Goal: Task Accomplishment & Management: Manage account settings

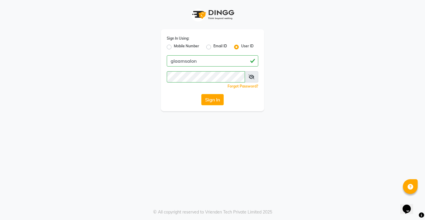
click at [214, 99] on button "Sign In" at bounding box center [212, 99] width 22 height 11
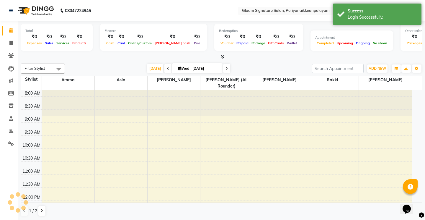
select select "en"
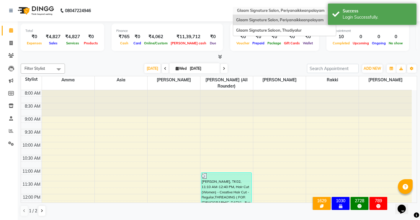
click at [291, 8] on input "text" at bounding box center [279, 11] width 86 height 6
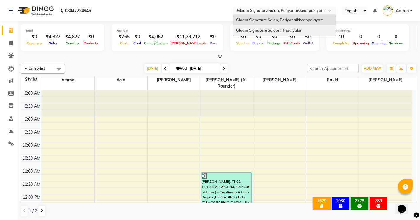
click at [291, 27] on div "Glaam Signature Saloon, Thudiyalur" at bounding box center [284, 30] width 103 height 11
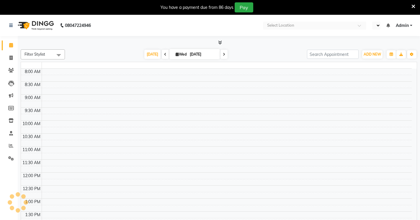
select select "en"
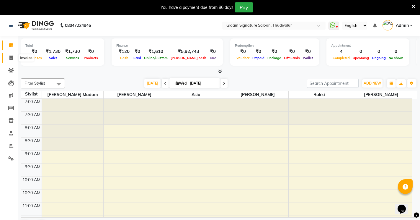
click at [10, 56] on icon at bounding box center [10, 58] width 3 height 4
select select "service"
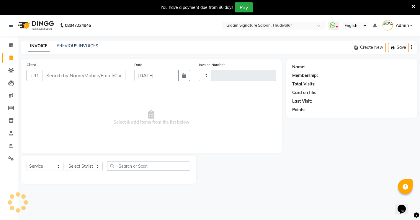
type input "0560"
select select "4439"
click at [85, 45] on link "PREVIOUS INVOICES" at bounding box center [78, 45] width 42 height 5
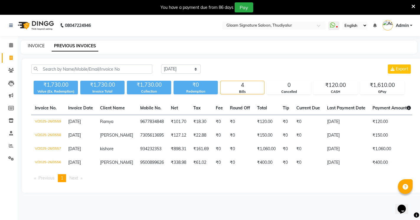
click at [29, 44] on link "INVOICE" at bounding box center [36, 45] width 17 height 5
select select "service"
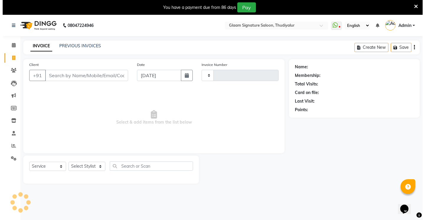
scroll to position [15, 0]
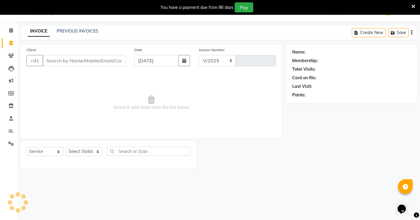
select select "4439"
type input "0560"
click at [87, 60] on input "Client" at bounding box center [84, 60] width 83 height 11
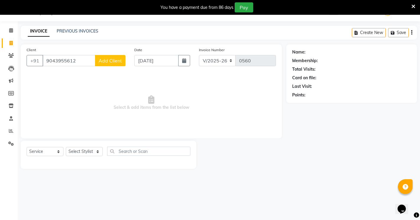
type input "9043955612"
click at [109, 62] on span "Add Client" at bounding box center [110, 61] width 23 height 6
select select "35"
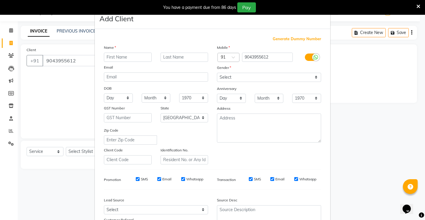
click at [122, 57] on input "text" at bounding box center [128, 57] width 48 height 9
type input "[PERSON_NAME]"
click at [243, 79] on select "Select [DEMOGRAPHIC_DATA] [DEMOGRAPHIC_DATA] Other Prefer Not To Say" at bounding box center [269, 77] width 104 height 9
select select "[DEMOGRAPHIC_DATA]"
click at [217, 73] on select "Select [DEMOGRAPHIC_DATA] [DEMOGRAPHIC_DATA] Other Prefer Not To Say" at bounding box center [269, 77] width 104 height 9
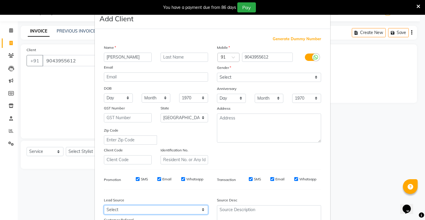
click at [120, 209] on select "Select Walk-in Referral Internet Friend Word of Mouth Advertisement Facebook Ju…" at bounding box center [156, 209] width 104 height 9
select select "30426"
click at [104, 205] on select "Select Walk-in Referral Internet Friend Word of Mouth Advertisement Facebook Ju…" at bounding box center [156, 209] width 104 height 9
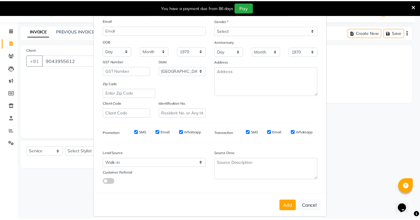
scroll to position [53, 0]
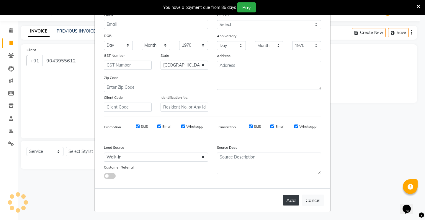
click at [288, 201] on button "Add" at bounding box center [291, 200] width 17 height 11
select select
select select "null"
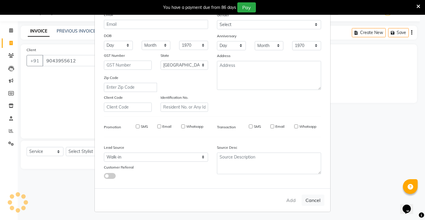
select select
checkbox input "false"
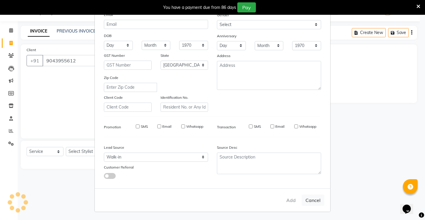
checkbox input "false"
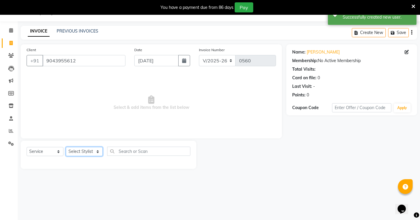
click at [77, 151] on select "Select Stylist Arif Asia Geetha Pnp Rakki [PERSON_NAME] [PERSON_NAME]" at bounding box center [84, 151] width 37 height 9
select select "88190"
click at [66, 147] on select "Select Stylist Arif Asia Geetha Pnp Rakki [PERSON_NAME] [PERSON_NAME]" at bounding box center [84, 151] width 37 height 9
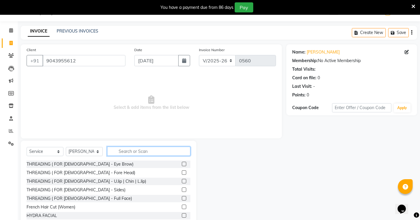
click at [125, 151] on input "text" at bounding box center [148, 150] width 83 height 9
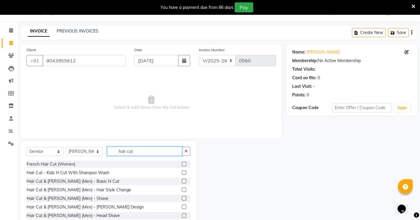
type input "hair cut"
click at [182, 189] on label at bounding box center [184, 189] width 4 height 4
click at [182, 189] on input "checkbox" at bounding box center [184, 190] width 4 height 4
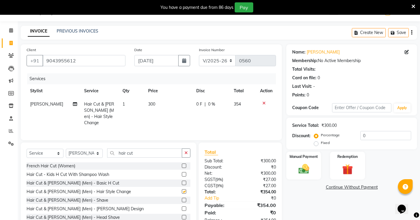
checkbox input "false"
click at [182, 200] on label at bounding box center [184, 200] width 4 height 4
click at [182, 200] on input "checkbox" at bounding box center [184, 200] width 4 height 4
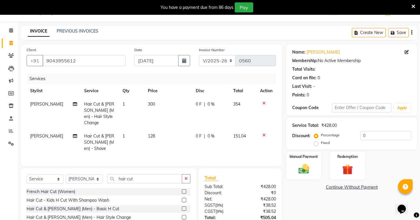
checkbox input "false"
click at [263, 103] on icon at bounding box center [264, 103] width 3 height 4
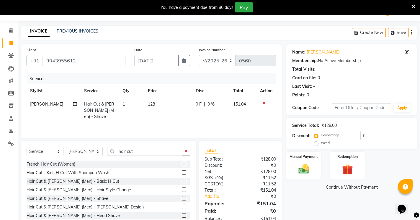
click at [182, 181] on label at bounding box center [184, 181] width 4 height 4
click at [182, 181] on input "checkbox" at bounding box center [184, 181] width 4 height 4
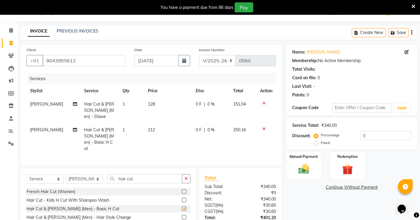
checkbox input "false"
click at [152, 103] on span "128" at bounding box center [151, 103] width 7 height 5
select select "88190"
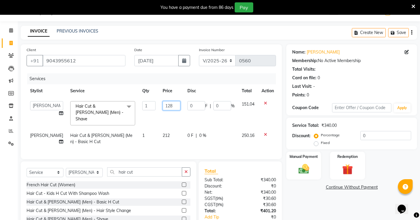
click at [164, 105] on input "128" at bounding box center [172, 105] width 18 height 9
type input "127"
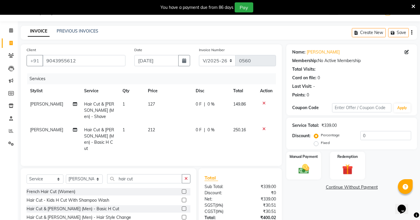
click at [321, 143] on label "Fixed" at bounding box center [325, 142] width 9 height 5
click at [316, 143] on input "Fixed" at bounding box center [317, 143] width 4 height 4
radio input "true"
click at [368, 134] on input "0" at bounding box center [386, 135] width 51 height 9
type input ".06"
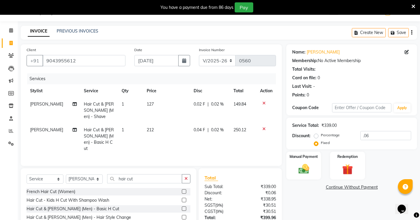
click at [383, 76] on div "Card on file: 0" at bounding box center [351, 78] width 119 height 6
click at [151, 104] on span "127" at bounding box center [150, 103] width 7 height 5
select select "88190"
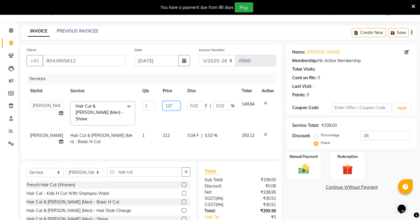
click at [163, 103] on input "127" at bounding box center [172, 105] width 18 height 9
type input "128"
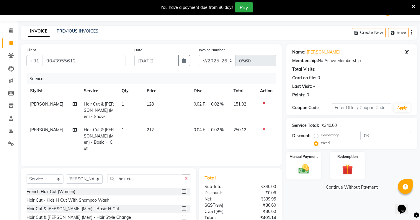
click at [375, 81] on div "Card on file: 0" at bounding box center [351, 78] width 119 height 6
click at [150, 102] on span "128" at bounding box center [150, 103] width 7 height 5
select select "88190"
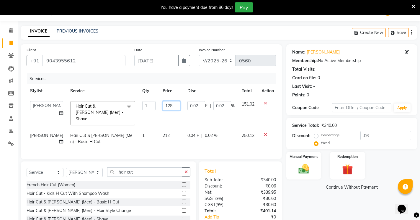
click at [166, 105] on input "128" at bounding box center [172, 105] width 18 height 9
type input "127"
click at [401, 75] on div "Card on file: 0" at bounding box center [351, 78] width 119 height 6
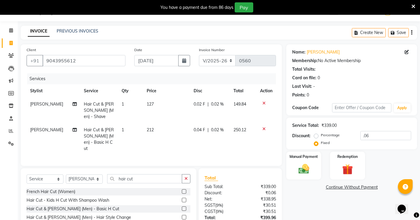
scroll to position [52, 0]
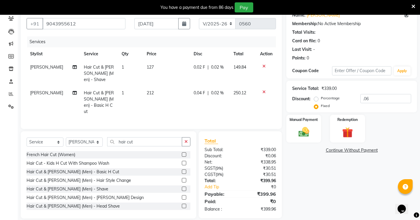
click at [150, 90] on span "212" at bounding box center [150, 92] width 7 height 5
select select "88190"
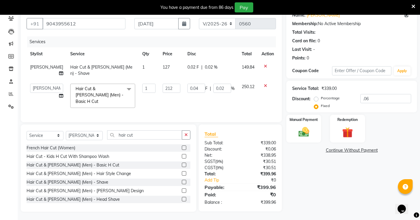
scroll to position [51, 0]
click at [165, 88] on input "212" at bounding box center [172, 88] width 18 height 9
type input "213"
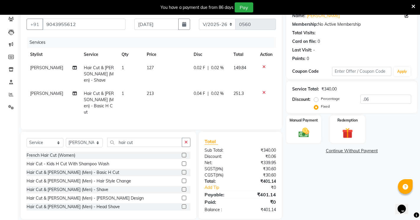
click at [376, 52] on div "Last Visit: -" at bounding box center [351, 50] width 119 height 6
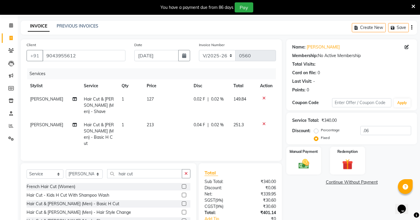
scroll to position [18, 0]
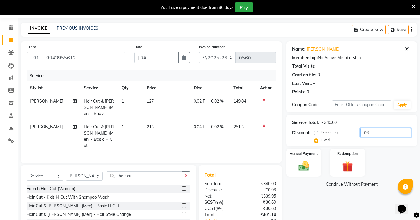
click at [374, 133] on input ".06" at bounding box center [386, 132] width 51 height 9
type input ".0"
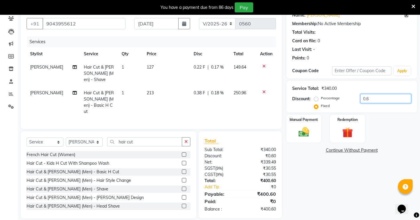
type input "0.6"
click at [327, 192] on div "Name: [PERSON_NAME] Membership: No Active Membership Total Visits: Card on file…" at bounding box center [353, 112] width 135 height 211
click at [303, 129] on img at bounding box center [304, 131] width 18 height 13
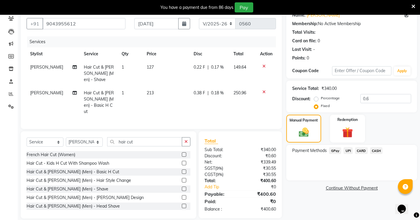
click at [332, 149] on span "GPay" at bounding box center [335, 150] width 12 height 7
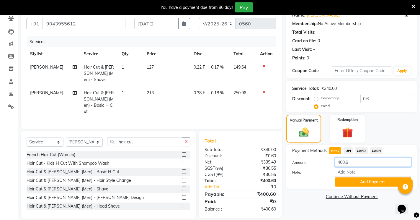
click at [352, 162] on input "400.6" at bounding box center [373, 161] width 76 height 9
type input "4"
type input "300"
click at [359, 180] on button "Add Payment" at bounding box center [373, 181] width 76 height 9
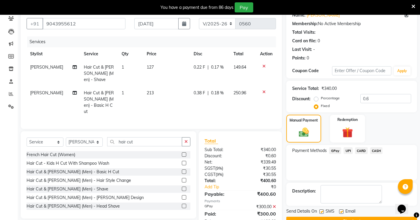
click at [378, 151] on span "CASH" at bounding box center [376, 150] width 13 height 7
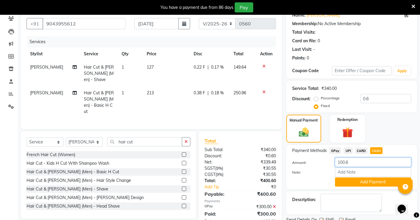
click at [353, 163] on input "100.6" at bounding box center [373, 161] width 76 height 9
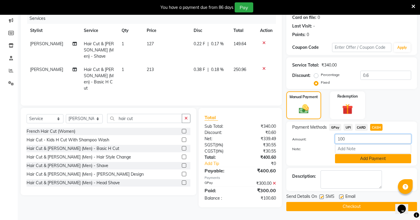
type input "100"
click at [366, 157] on button "Add Payment" at bounding box center [373, 158] width 76 height 9
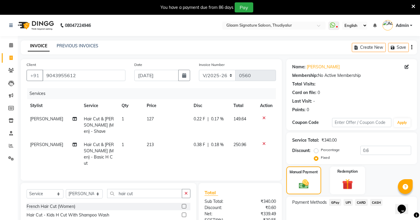
scroll to position [79, 0]
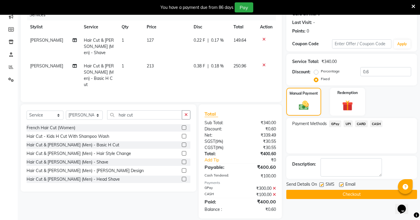
click at [339, 192] on button "Checkout" at bounding box center [351, 194] width 131 height 9
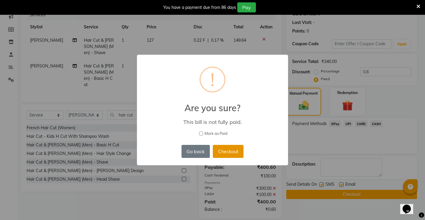
click at [227, 151] on button "Checkout" at bounding box center [228, 151] width 31 height 13
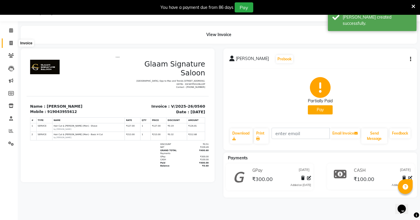
click at [12, 42] on icon at bounding box center [10, 43] width 3 height 4
select select "4439"
select select "service"
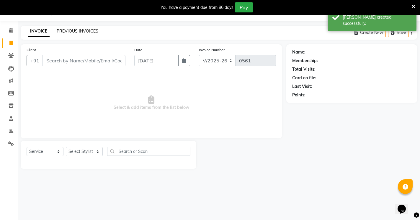
click at [82, 30] on link "PREVIOUS INVOICES" at bounding box center [78, 30] width 42 height 5
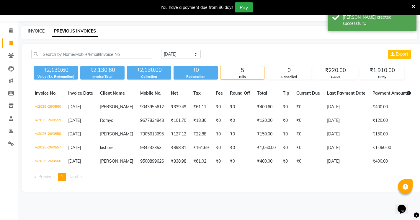
click at [33, 33] on link "INVOICE" at bounding box center [36, 30] width 17 height 5
select select "service"
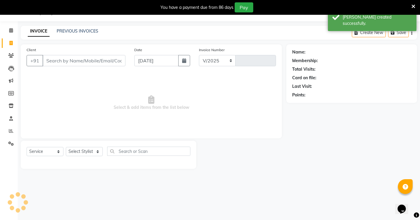
select select "4439"
type input "0561"
click at [83, 60] on input "Client" at bounding box center [84, 60] width 83 height 11
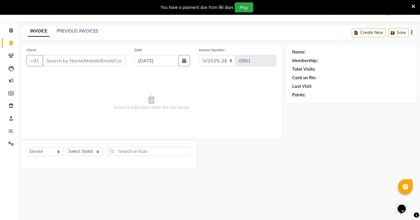
click at [59, 61] on input "Client" at bounding box center [84, 60] width 83 height 11
type input "7"
type input "8"
click at [81, 61] on input "70497395223" at bounding box center [69, 60] width 53 height 11
type input "7049739522"
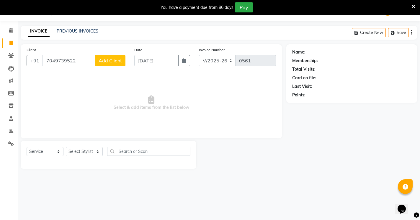
click at [107, 60] on span "Add Client" at bounding box center [110, 61] width 23 height 6
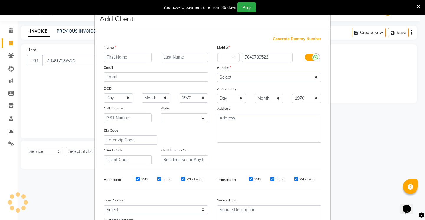
select select "35"
click at [120, 58] on input "text" at bounding box center [128, 57] width 48 height 9
type input "[PERSON_NAME]"
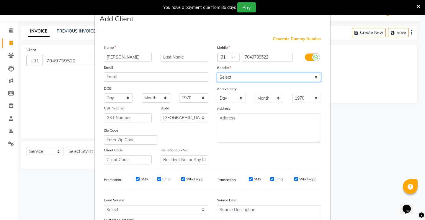
click at [238, 76] on select "Select [DEMOGRAPHIC_DATA] [DEMOGRAPHIC_DATA] Other Prefer Not To Say" at bounding box center [269, 77] width 104 height 9
select select "[DEMOGRAPHIC_DATA]"
click at [217, 73] on select "Select [DEMOGRAPHIC_DATA] [DEMOGRAPHIC_DATA] Other Prefer Not To Say" at bounding box center [269, 77] width 104 height 9
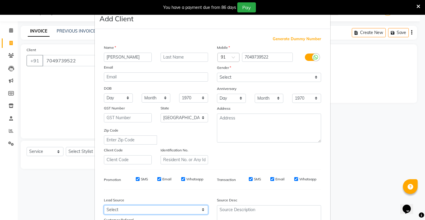
click at [118, 207] on select "Select Walk-in Referral Internet Friend Word of Mouth Advertisement Facebook Ju…" at bounding box center [156, 209] width 104 height 9
select select "30426"
click at [104, 205] on select "Select Walk-in Referral Internet Friend Word of Mouth Advertisement Facebook Ju…" at bounding box center [156, 209] width 104 height 9
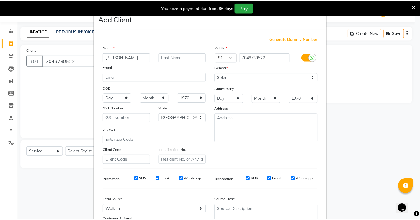
scroll to position [53, 0]
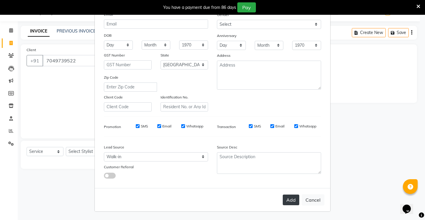
click at [290, 199] on button "Add" at bounding box center [291, 199] width 17 height 11
select select
select select "null"
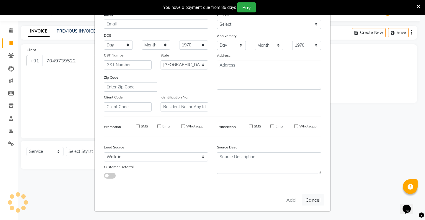
select select
checkbox input "false"
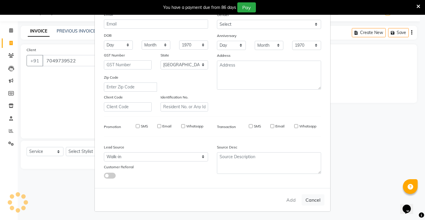
checkbox input "false"
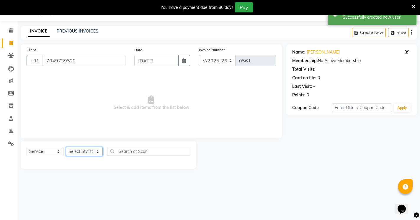
click at [81, 151] on select "Select Stylist Arif Asia Geetha Pnp Rakki [PERSON_NAME] [PERSON_NAME]" at bounding box center [84, 151] width 37 height 9
select select "88190"
click at [66, 147] on select "Select Stylist Arif Asia Geetha Pnp Rakki [PERSON_NAME] [PERSON_NAME]" at bounding box center [84, 151] width 37 height 9
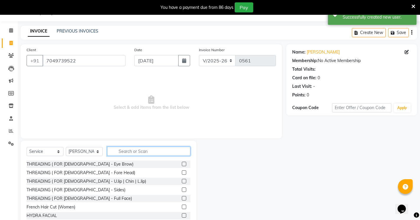
click at [131, 151] on input "text" at bounding box center [148, 150] width 83 height 9
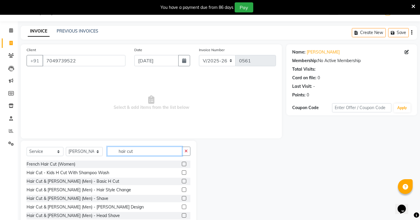
type input "hair cut"
click at [182, 197] on label at bounding box center [184, 198] width 4 height 4
click at [182, 197] on input "checkbox" at bounding box center [184, 198] width 4 height 4
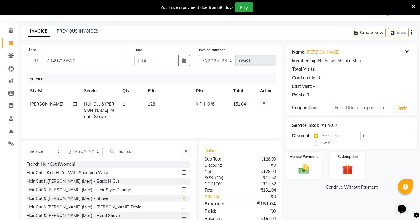
checkbox input "false"
click at [321, 143] on label "Fixed" at bounding box center [325, 142] width 9 height 5
click at [315, 143] on input "Fixed" at bounding box center [317, 143] width 4 height 4
radio input "true"
click at [369, 135] on input "0" at bounding box center [386, 135] width 51 height 9
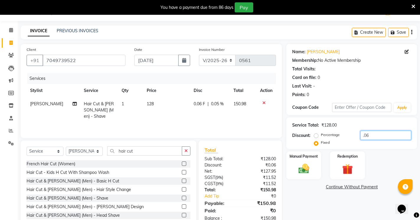
scroll to position [32, 0]
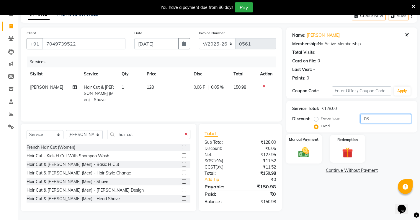
type input ".06"
click at [299, 150] on img at bounding box center [304, 152] width 18 height 13
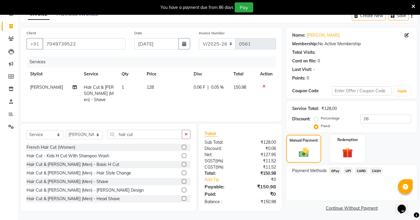
click at [338, 169] on span "GPay" at bounding box center [335, 170] width 12 height 7
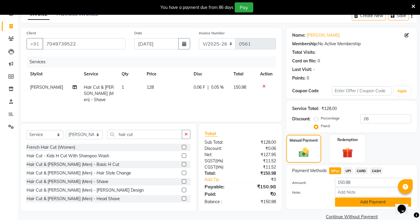
click at [351, 203] on button "Add Payment" at bounding box center [373, 201] width 76 height 9
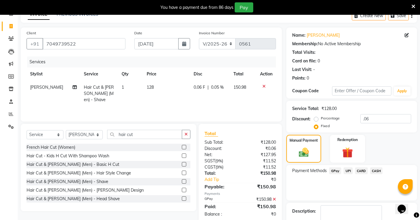
scroll to position [66, 0]
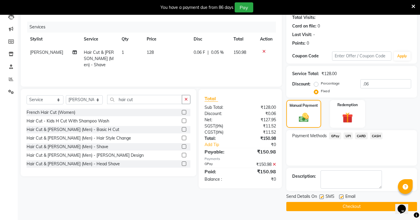
click at [346, 206] on button "Checkout" at bounding box center [351, 206] width 131 height 9
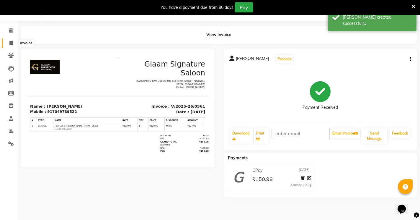
click at [10, 41] on icon at bounding box center [10, 43] width 3 height 4
select select "service"
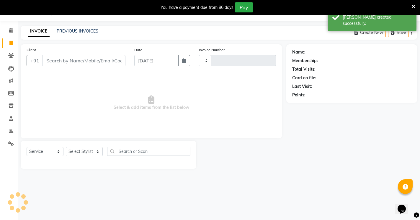
type input "0562"
select select "4439"
click at [63, 27] on div "INVOICE PREVIOUS INVOICES Create New Save" at bounding box center [219, 33] width 397 height 14
click at [65, 30] on link "PREVIOUS INVOICES" at bounding box center [78, 30] width 42 height 5
